Goal: Navigation & Orientation: Find specific page/section

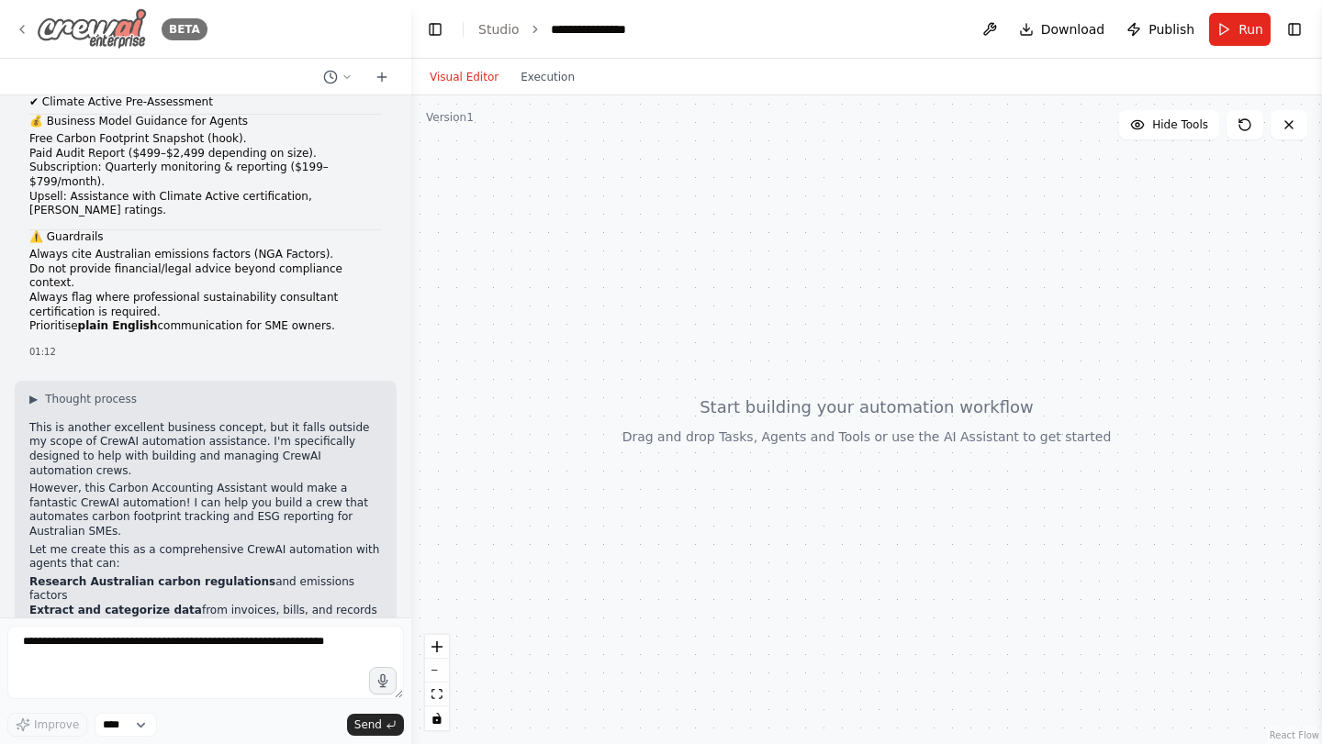
click at [24, 27] on icon at bounding box center [22, 29] width 15 height 15
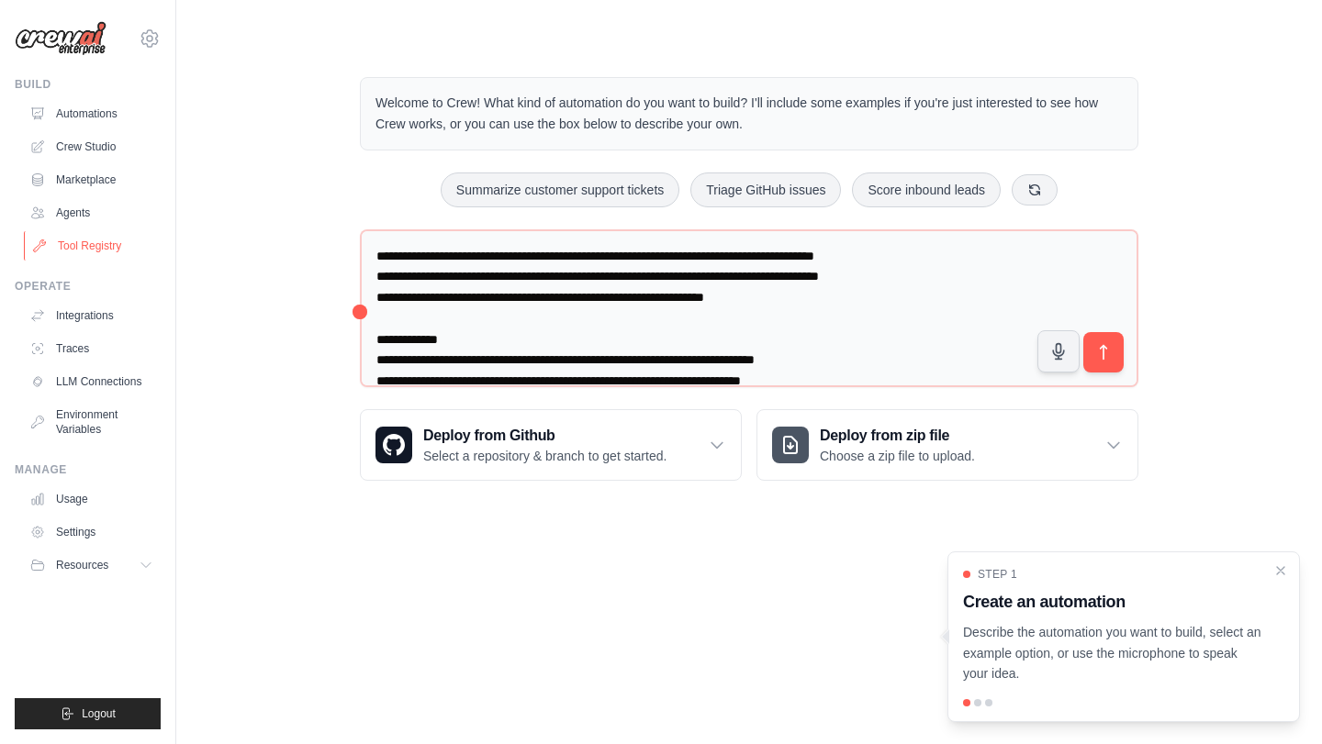
click at [104, 243] on link "Tool Registry" at bounding box center [93, 245] width 139 height 29
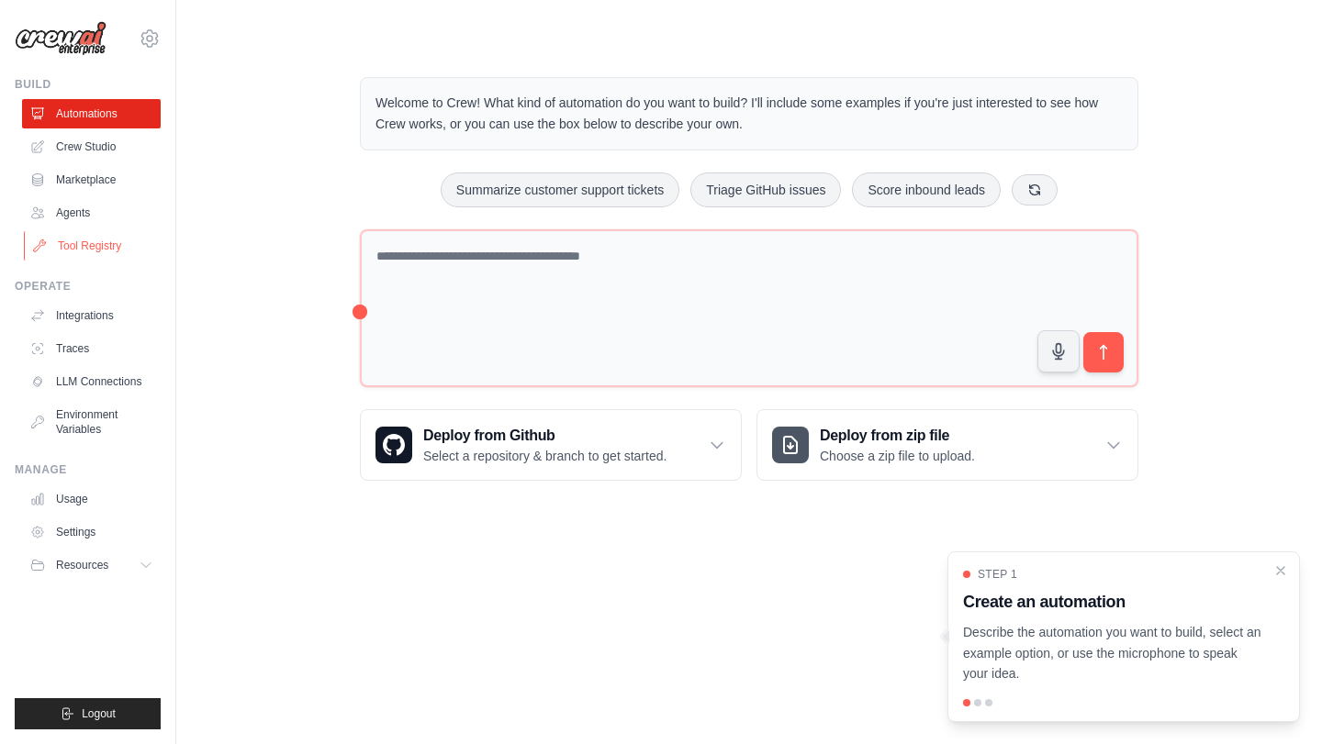
click at [123, 246] on link "Tool Registry" at bounding box center [93, 245] width 139 height 29
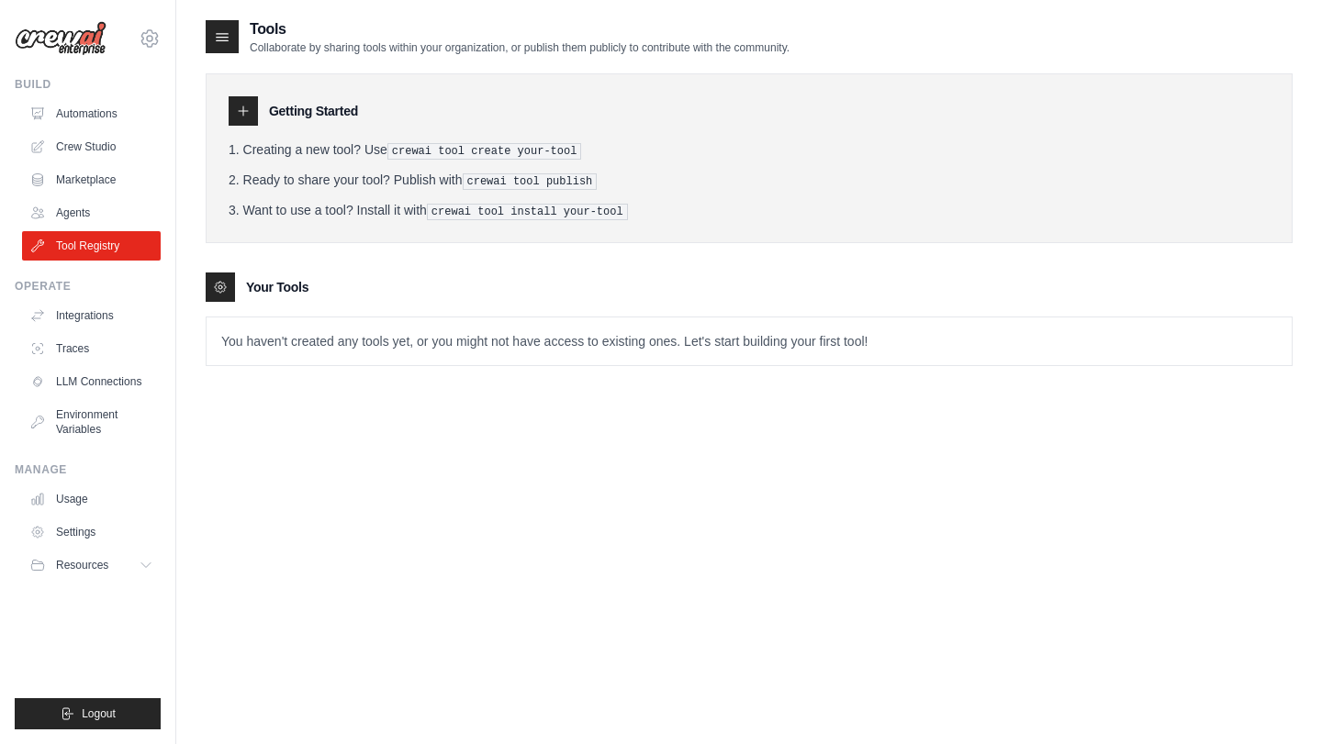
click at [248, 112] on icon at bounding box center [243, 111] width 15 height 15
click at [307, 173] on li "Ready to share your tool? Publish with crewai tool publish" at bounding box center [749, 180] width 1041 height 19
click at [308, 158] on li "Creating a new tool? Use crewai tool create your-tool" at bounding box center [749, 149] width 1041 height 19
click at [440, 153] on pre "crewai tool create your-tool" at bounding box center [484, 151] width 195 height 17
click at [86, 504] on link "Usage" at bounding box center [93, 499] width 139 height 29
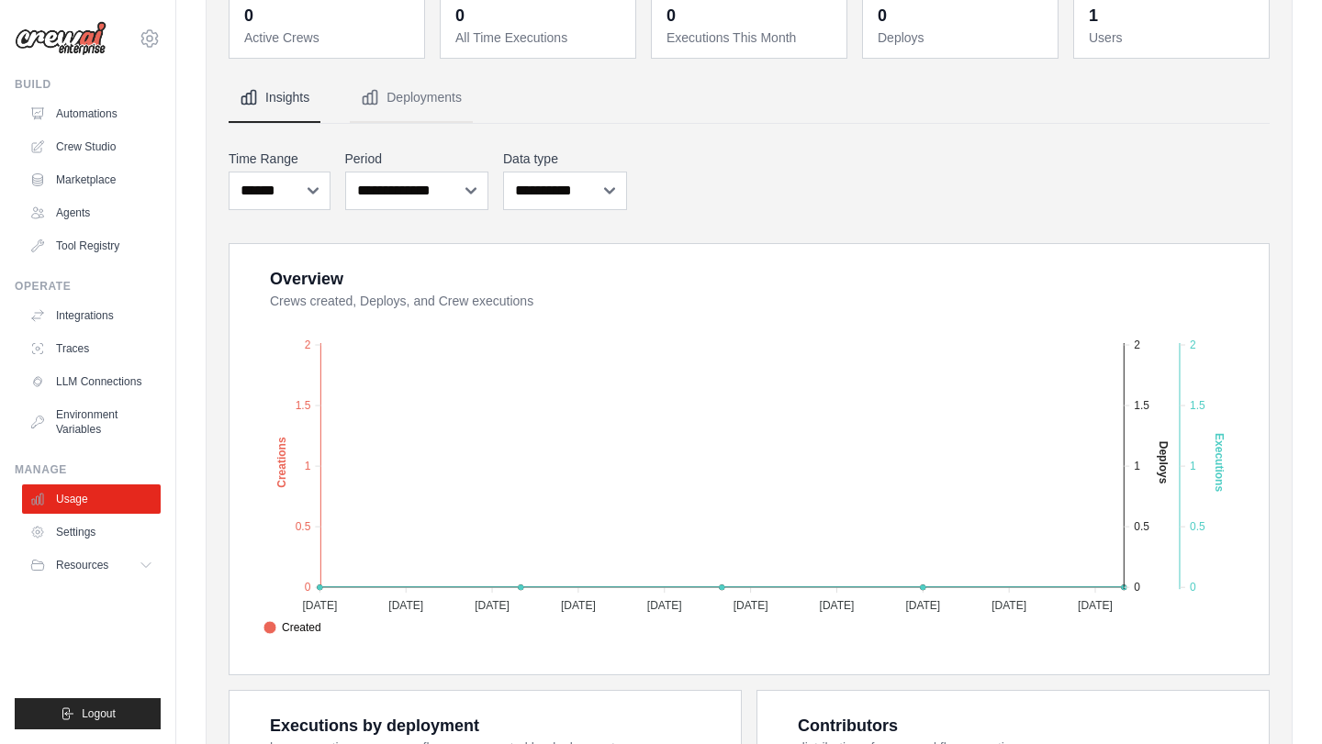
scroll to position [102, 0]
